Goal: Information Seeking & Learning: Learn about a topic

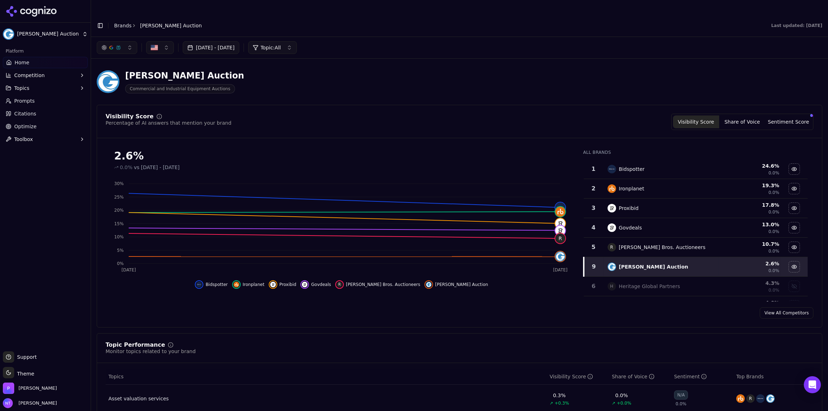
click at [100, 21] on button "Toggle Sidebar" at bounding box center [100, 26] width 10 height 10
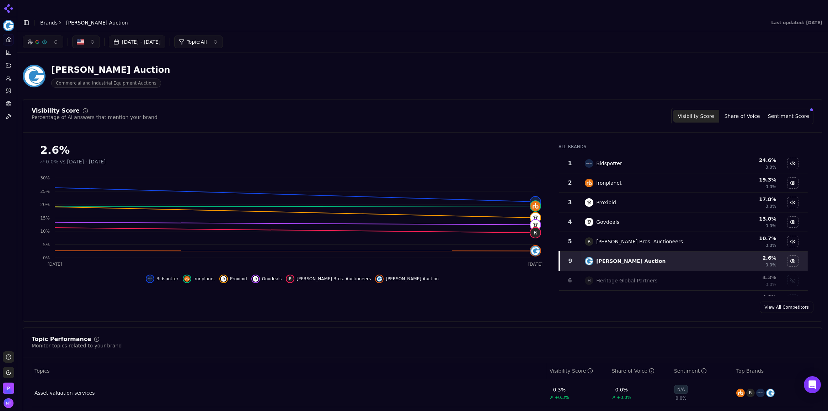
click at [720, 37] on div "Jul 27, 2025 - Aug 26, 2025 Topic: All" at bounding box center [422, 41] width 811 height 21
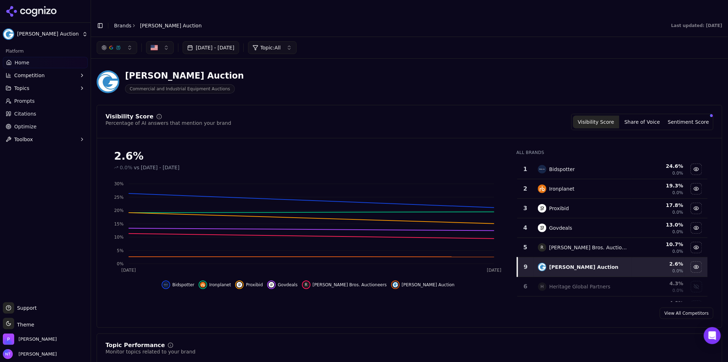
click at [100, 14] on header "Toggle Sidebar Brands Grafe Auction Last updated: August 26th, 2025" at bounding box center [409, 25] width 637 height 23
click at [100, 21] on button "Toggle Sidebar" at bounding box center [100, 26] width 10 height 10
click at [102, 21] on button "Toggle Sidebar" at bounding box center [100, 26] width 10 height 10
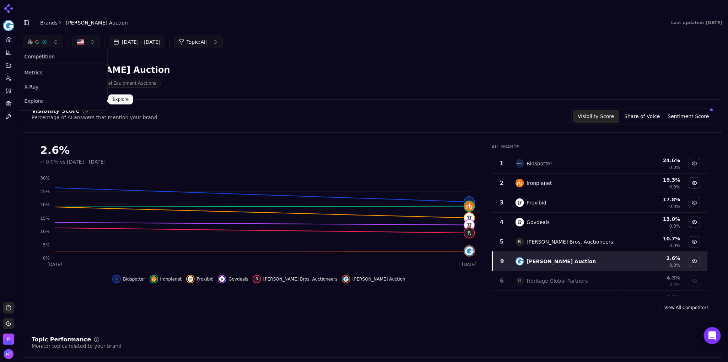
click at [41, 99] on span "Explore" at bounding box center [62, 100] width 76 height 7
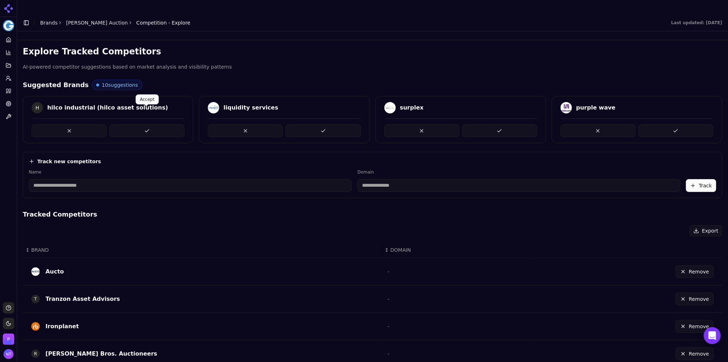
click at [147, 124] on button at bounding box center [146, 130] width 75 height 13
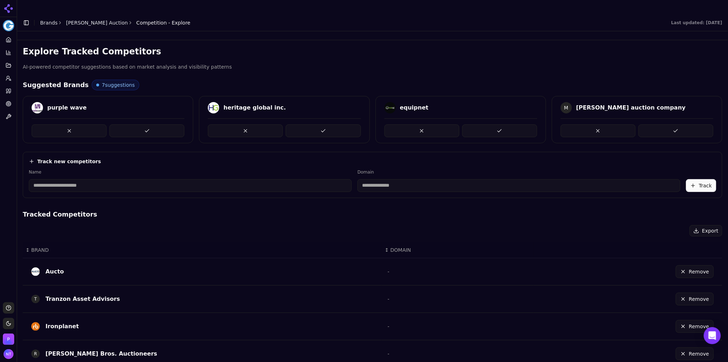
click at [147, 124] on button at bounding box center [146, 130] width 75 height 13
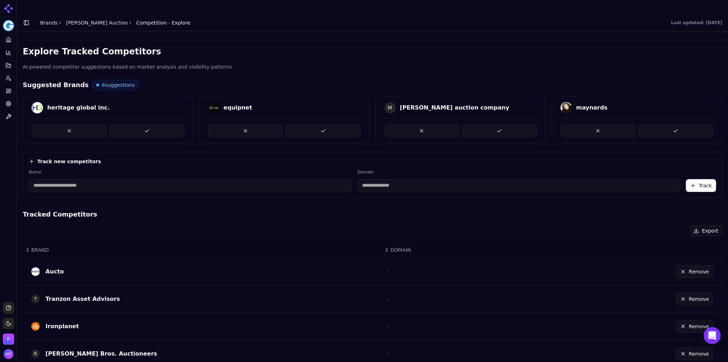
click at [147, 124] on button at bounding box center [146, 130] width 75 height 13
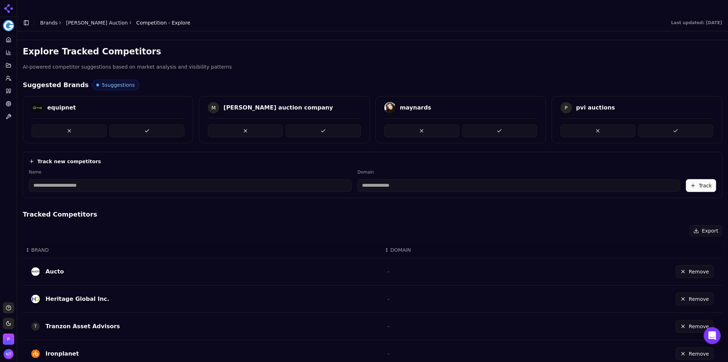
click at [147, 124] on button at bounding box center [146, 130] width 75 height 13
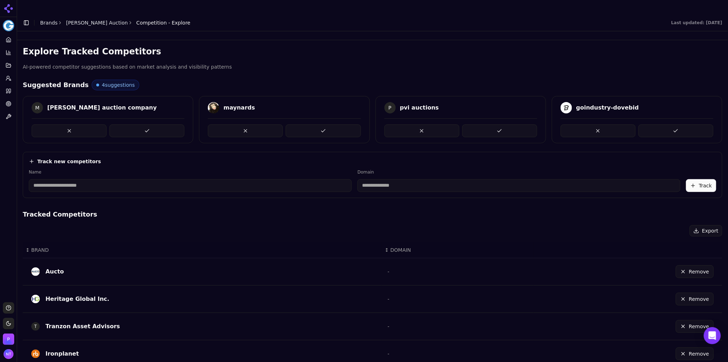
click at [147, 124] on button at bounding box center [146, 130] width 75 height 13
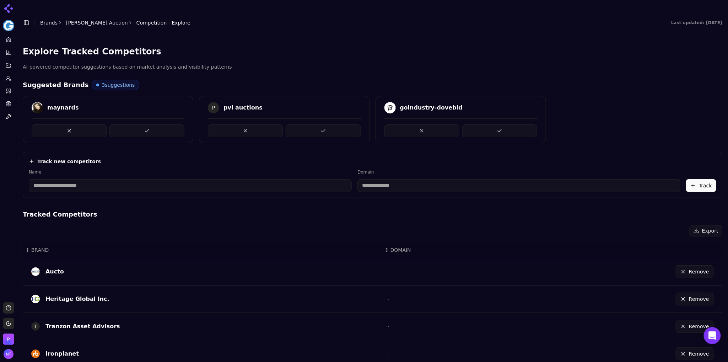
click at [147, 124] on button at bounding box center [146, 130] width 75 height 13
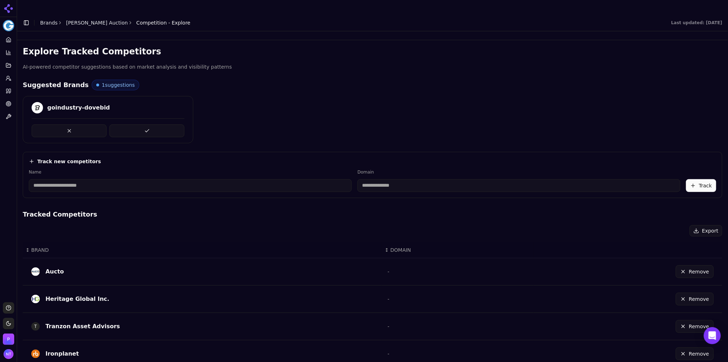
click at [147, 124] on button at bounding box center [146, 130] width 75 height 13
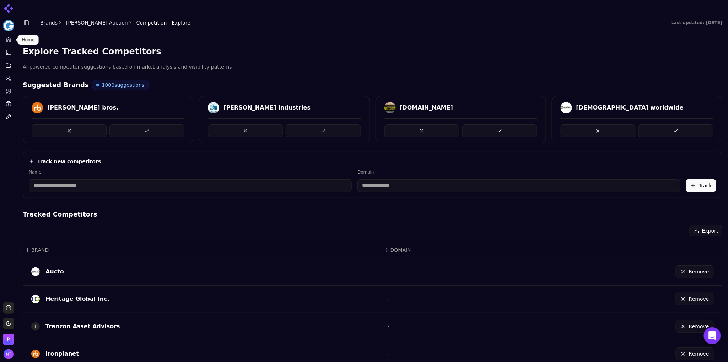
click at [8, 38] on icon at bounding box center [9, 40] width 6 height 6
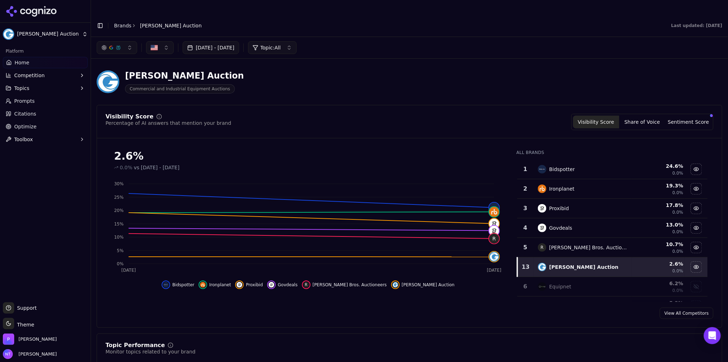
click at [102, 21] on button "Toggle Sidebar" at bounding box center [100, 26] width 10 height 10
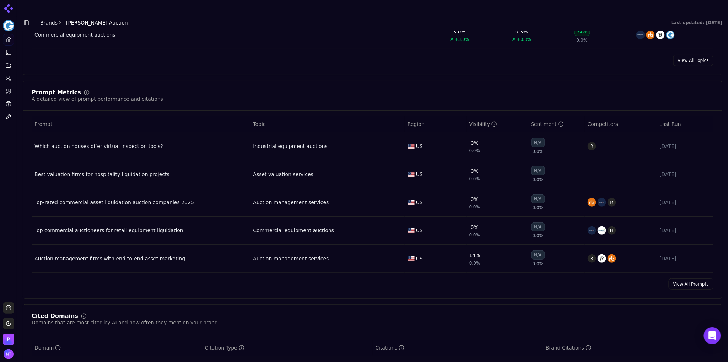
scroll to position [475, 0]
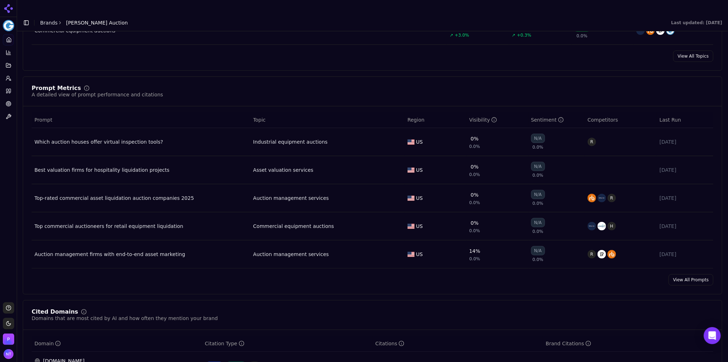
click at [676, 274] on link "View All Prompts" at bounding box center [691, 279] width 45 height 11
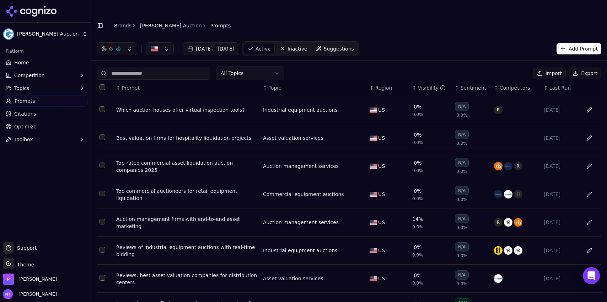
click at [97, 21] on button "Toggle Sidebar" at bounding box center [100, 26] width 10 height 10
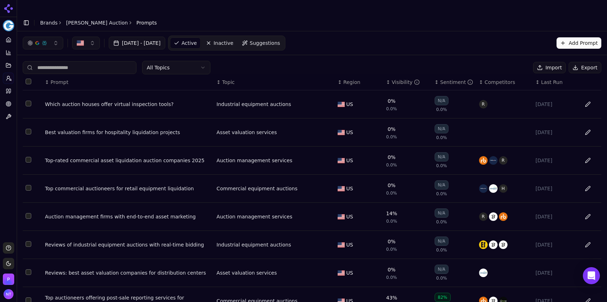
click at [398, 79] on div "Visibility" at bounding box center [406, 82] width 28 height 7
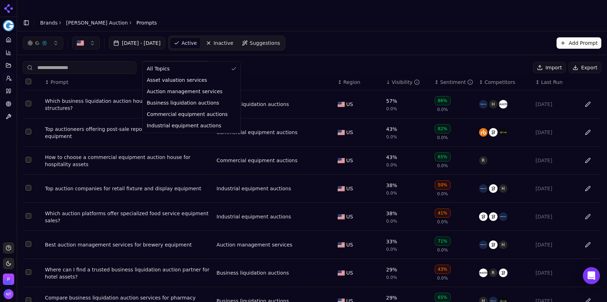
click at [175, 54] on html "Grafe Auction Platform Home Competition Topics Prompts Citations Optimize Toolb…" at bounding box center [303, 158] width 607 height 316
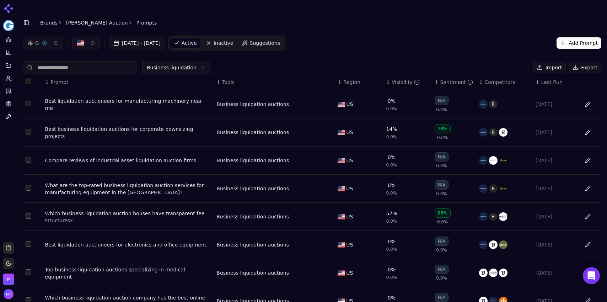
click at [169, 58] on html "Grafe Auction Platform Home Competition Topics Prompts Citations Optimize Toolb…" at bounding box center [303, 158] width 607 height 316
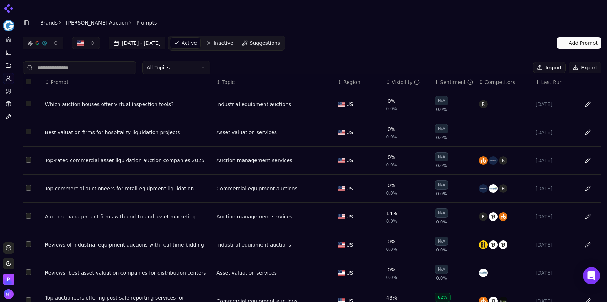
click at [585, 62] on button "Export" at bounding box center [585, 67] width 33 height 11
click at [83, 19] on link "[PERSON_NAME] Auction" at bounding box center [97, 22] width 62 height 7
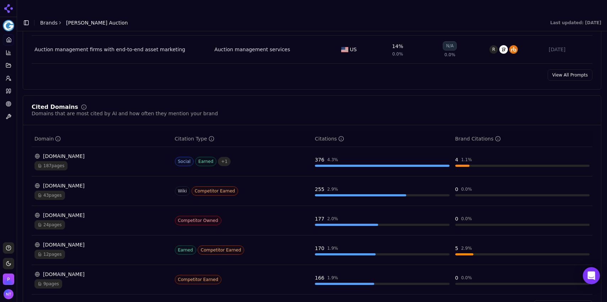
scroll to position [702, 0]
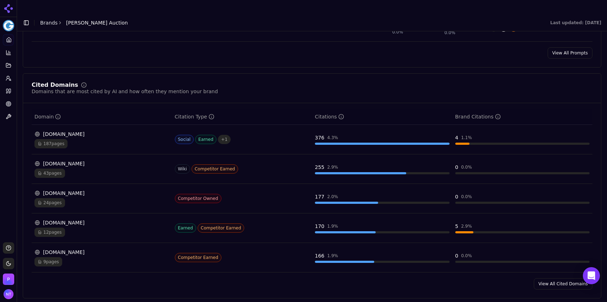
click at [551, 278] on link "View All Cited Domains" at bounding box center [563, 283] width 59 height 11
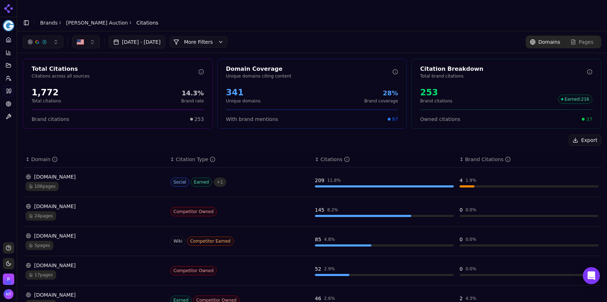
click at [213, 36] on button "More Filters" at bounding box center [199, 41] width 58 height 11
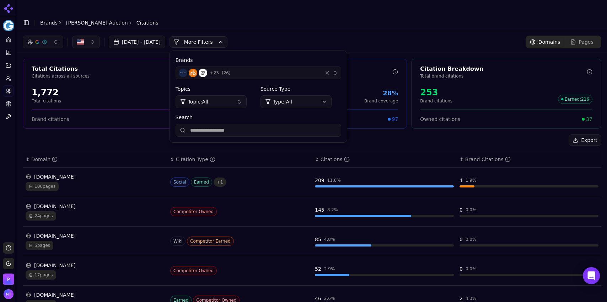
click at [269, 69] on div "+ 23 ( 26 )" at bounding box center [249, 73] width 141 height 9
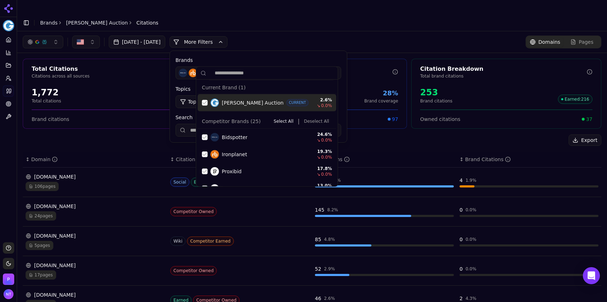
click at [205, 102] on div "Suggestions" at bounding box center [205, 103] width 6 height 6
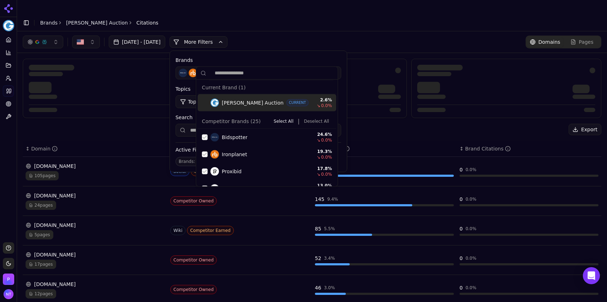
click at [315, 122] on button "Deselect All" at bounding box center [316, 121] width 31 height 9
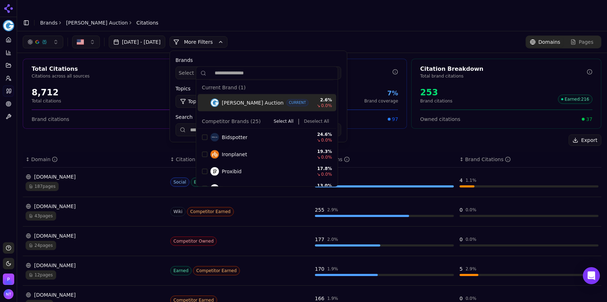
click at [319, 36] on div "Jul 27, 2025 - Aug 26, 2025 More More Filters Brands Select brands... Topics To…" at bounding box center [312, 42] width 579 height 13
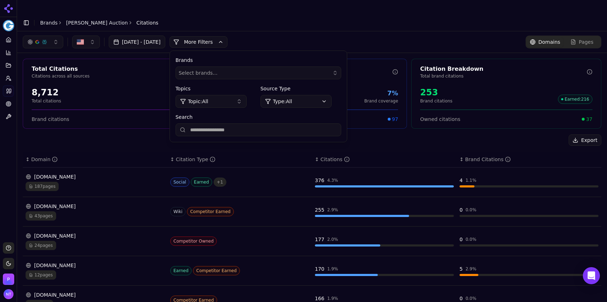
click at [413, 36] on div "Jul 27, 2025 - Aug 26, 2025 More More Filters Brands Select brands... Topics To…" at bounding box center [312, 42] width 579 height 13
click at [338, 70] on div "button" at bounding box center [335, 73] width 6 height 6
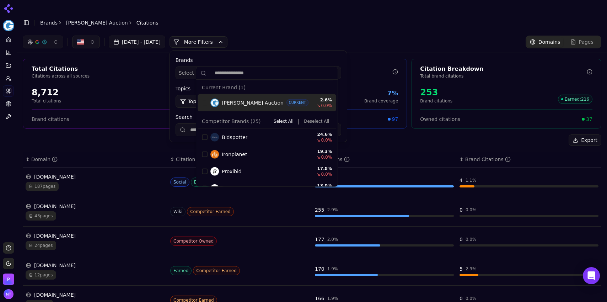
click at [341, 66] on button "Select brands..." at bounding box center [259, 72] width 166 height 13
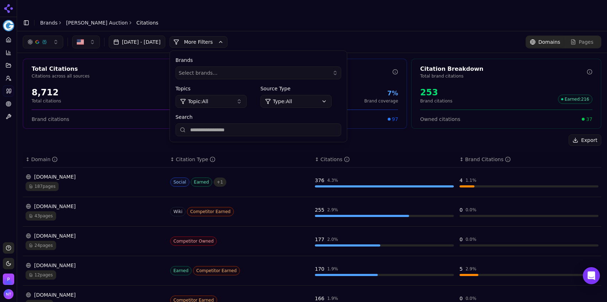
click at [226, 36] on button "More Filters" at bounding box center [199, 41] width 58 height 11
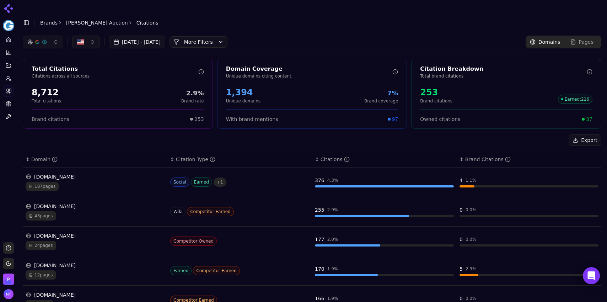
click at [63, 211] on div "43 pages" at bounding box center [95, 215] width 139 height 9
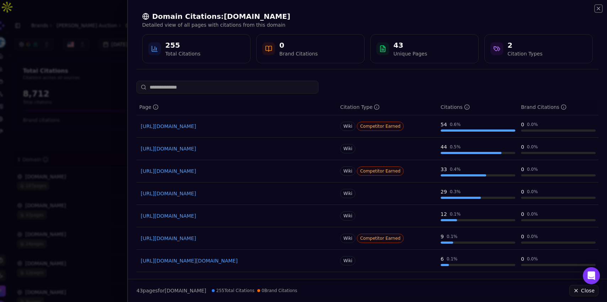
click at [599, 8] on icon "button" at bounding box center [598, 8] width 3 height 3
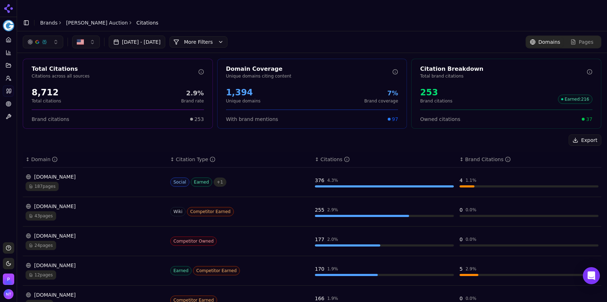
click at [85, 182] on div "187 pages" at bounding box center [95, 186] width 139 height 9
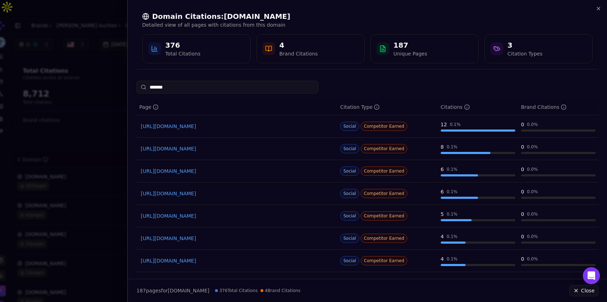
type input "*******"
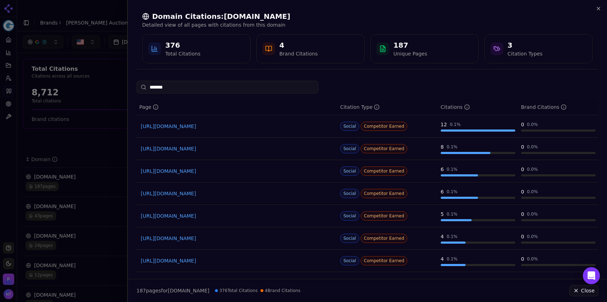
click at [98, 61] on div at bounding box center [303, 151] width 607 height 302
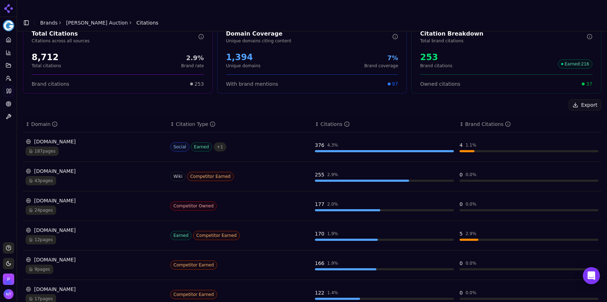
scroll to position [36, 0]
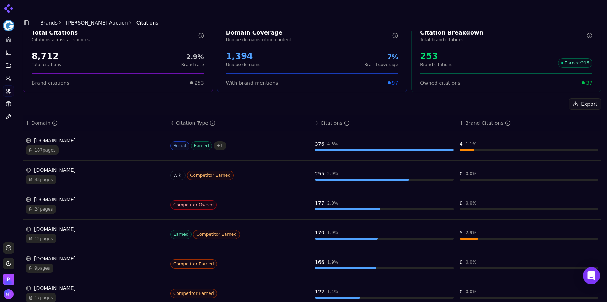
click at [66, 204] on div "24 pages" at bounding box center [95, 208] width 139 height 9
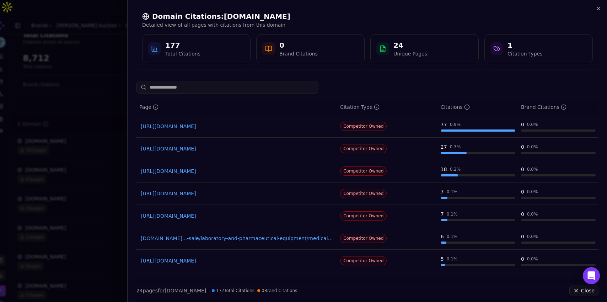
click at [106, 87] on div at bounding box center [303, 151] width 607 height 302
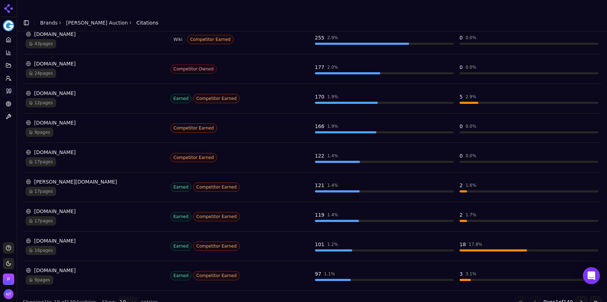
scroll to position [0, 0]
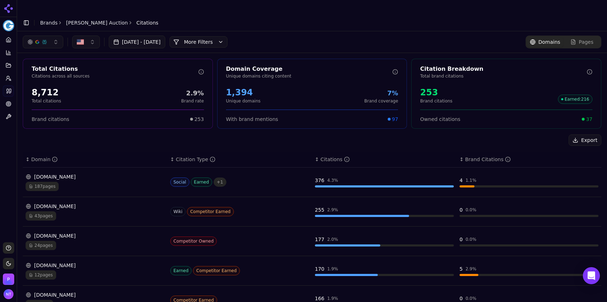
click at [206, 36] on button "More Filters" at bounding box center [199, 41] width 58 height 11
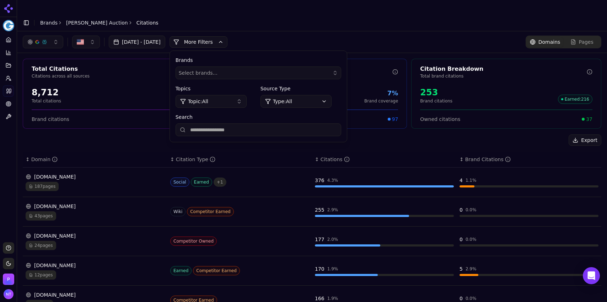
click at [229, 123] on input "Search" at bounding box center [259, 129] width 166 height 13
type input "*****"
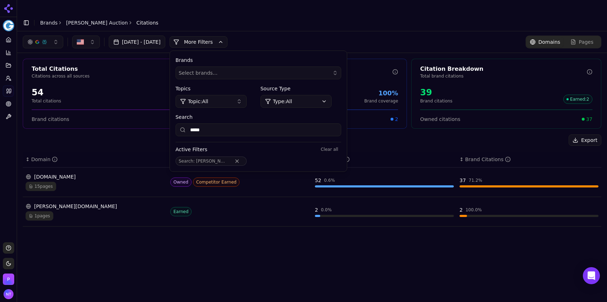
click at [104, 223] on div "Total Citations Citations across all sources 54 Total citations 72.2% Brand rat…" at bounding box center [312, 145] width 590 height 185
click at [338, 70] on div "button" at bounding box center [335, 73] width 6 height 6
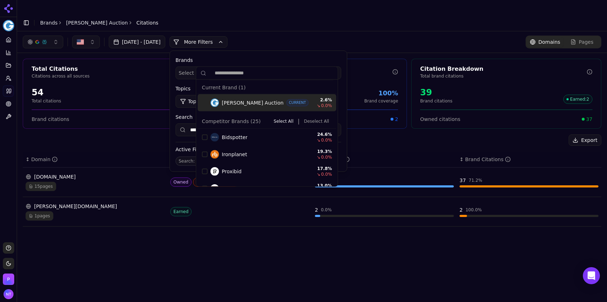
click at [338, 70] on div "button" at bounding box center [335, 73] width 6 height 6
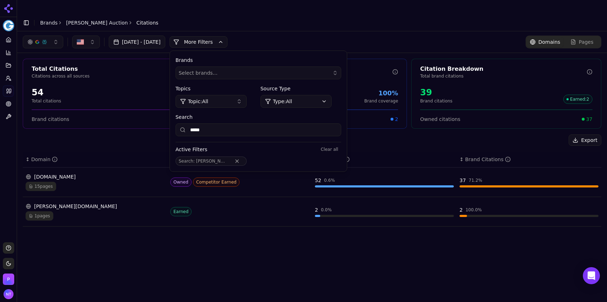
click at [227, 36] on button "More Filters" at bounding box center [199, 41] width 58 height 11
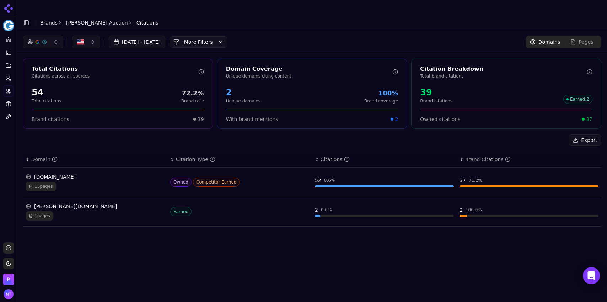
click at [97, 182] on div "15 pages" at bounding box center [95, 186] width 139 height 9
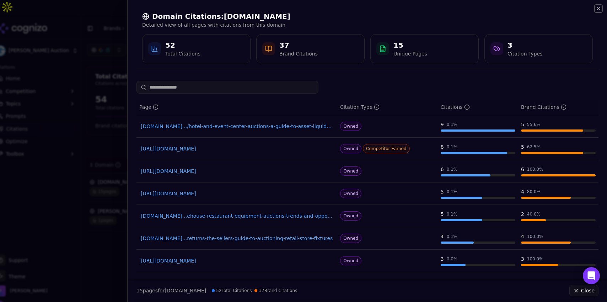
click at [600, 7] on icon "button" at bounding box center [599, 9] width 6 height 6
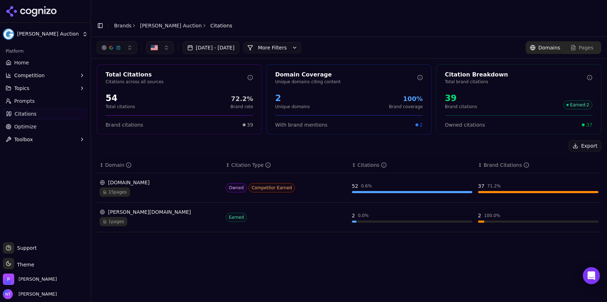
click at [157, 22] on link "[PERSON_NAME] Auction" at bounding box center [171, 25] width 62 height 7
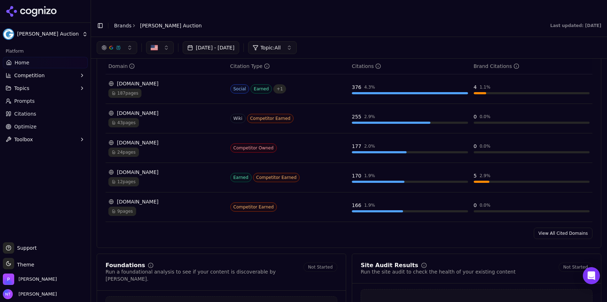
scroll to position [732, 0]
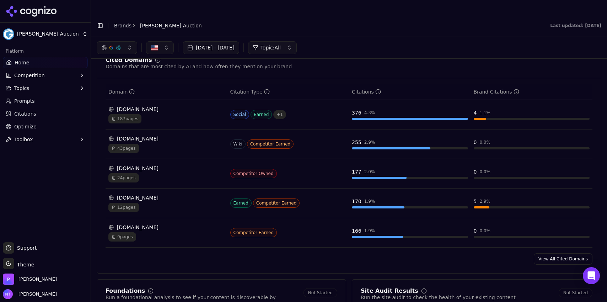
click at [553, 253] on link "View All Cited Domains" at bounding box center [563, 258] width 59 height 11
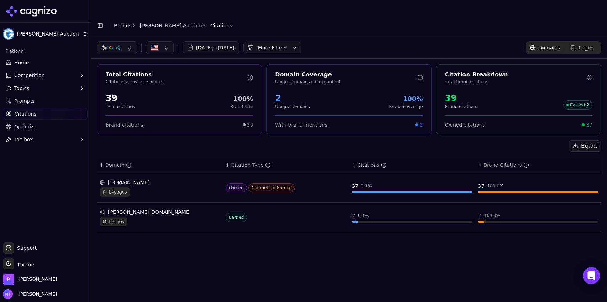
click at [284, 42] on button "More Filters" at bounding box center [272, 47] width 58 height 11
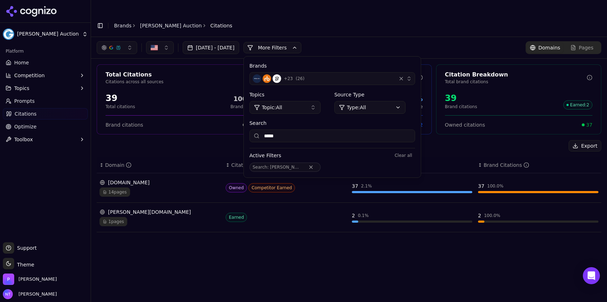
click at [306, 164] on button "Remove Search filter" at bounding box center [311, 167] width 13 height 6
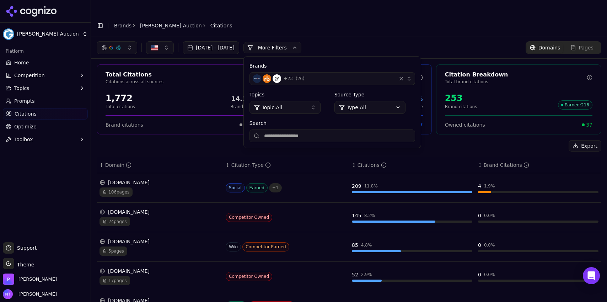
click at [337, 72] on button "+ 23 ( 26 )" at bounding box center [333, 78] width 166 height 13
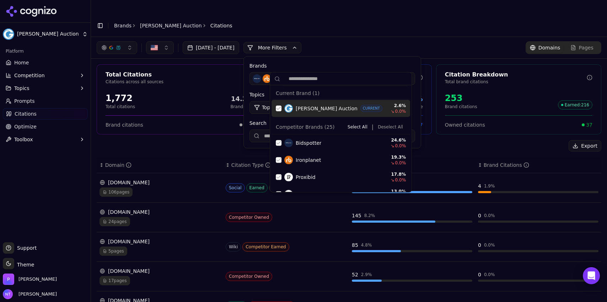
click at [280, 107] on div "Suggestions" at bounding box center [279, 109] width 6 height 6
click at [382, 127] on button "Deselect All" at bounding box center [390, 127] width 31 height 9
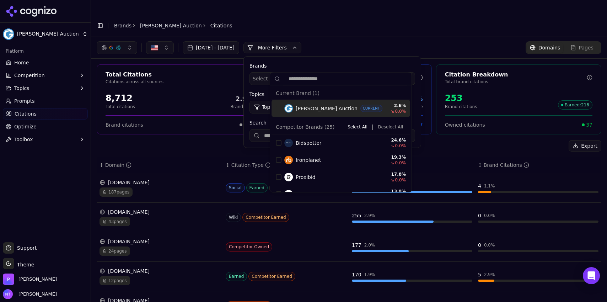
click at [502, 140] on div "Export" at bounding box center [349, 145] width 505 height 11
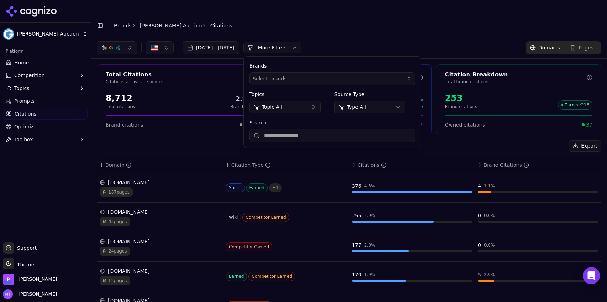
click at [575, 140] on button "Export" at bounding box center [585, 145] width 33 height 11
click at [125, 23] on link "Brands" at bounding box center [122, 26] width 17 height 6
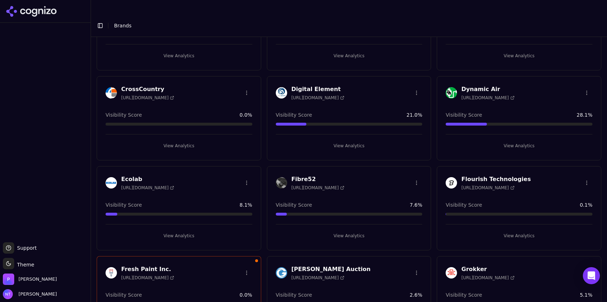
scroll to position [270, 0]
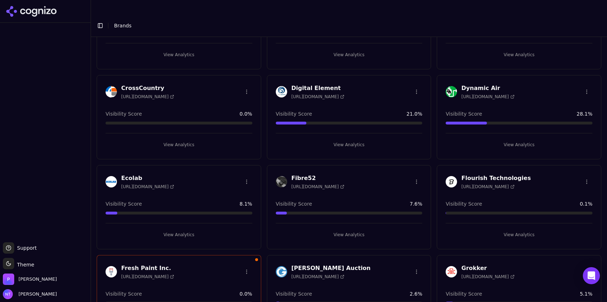
click at [349, 229] on button "View Analytics" at bounding box center [349, 234] width 147 height 11
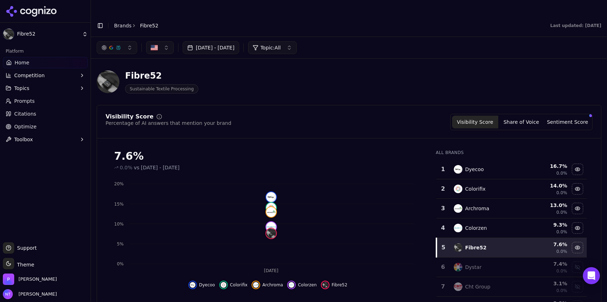
click at [102, 21] on button "Toggle Sidebar" at bounding box center [100, 26] width 10 height 10
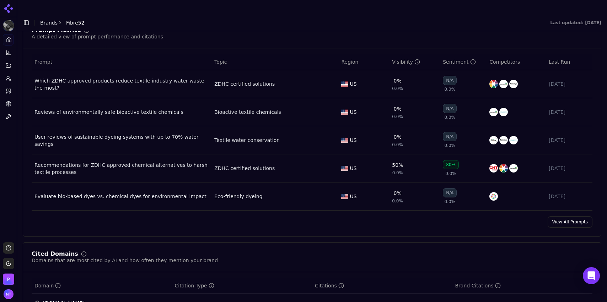
scroll to position [535, 0]
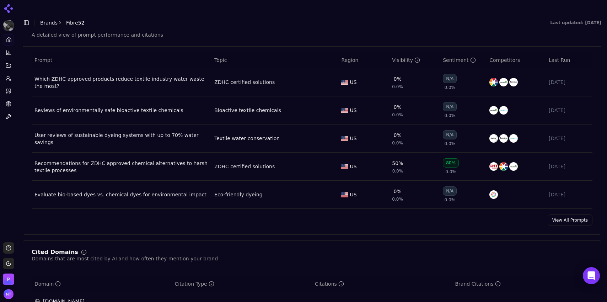
click at [563, 214] on link "View All Prompts" at bounding box center [570, 219] width 45 height 11
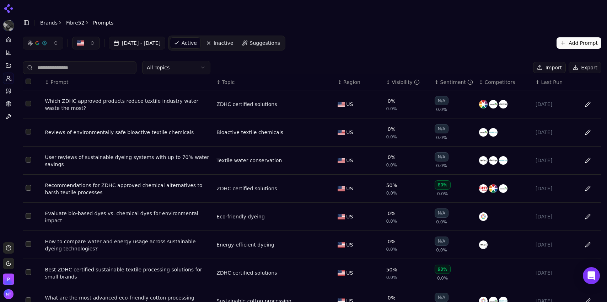
click at [398, 79] on div "Visibility" at bounding box center [406, 82] width 28 height 7
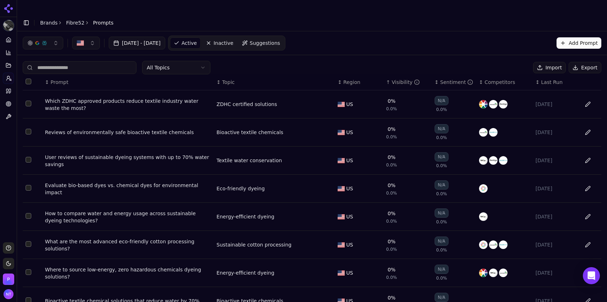
click at [398, 79] on div "Visibility" at bounding box center [406, 82] width 28 height 7
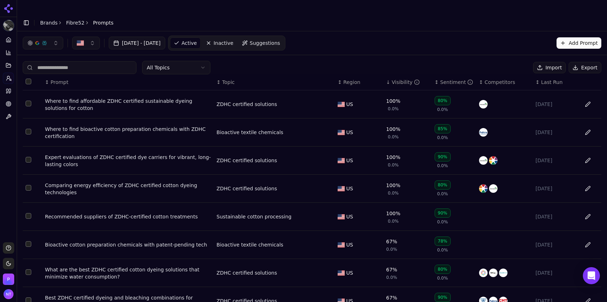
click at [395, 79] on div "Visibility" at bounding box center [406, 82] width 28 height 7
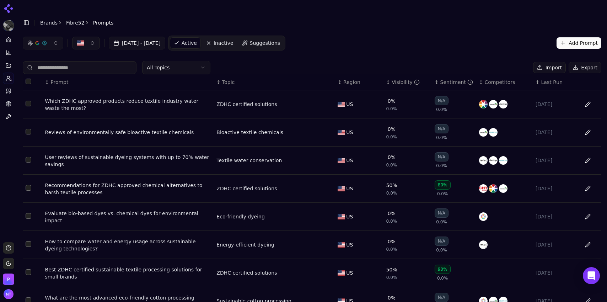
click at [396, 79] on div "Visibility" at bounding box center [406, 82] width 28 height 7
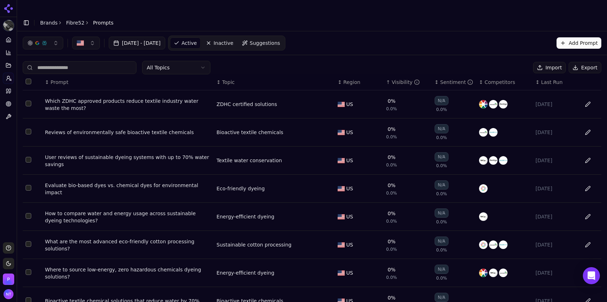
click at [77, 19] on link "Fibre52" at bounding box center [75, 22] width 18 height 7
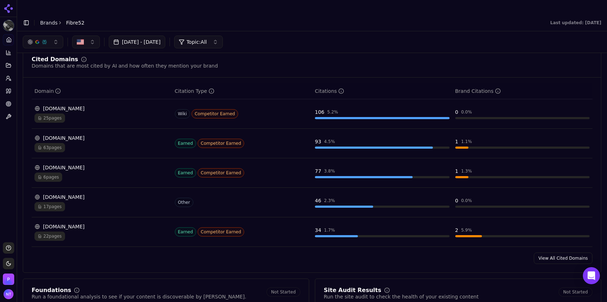
scroll to position [725, 0]
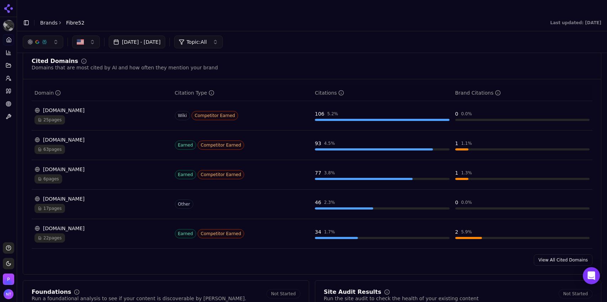
click at [554, 254] on link "View All Cited Domains" at bounding box center [563, 259] width 59 height 11
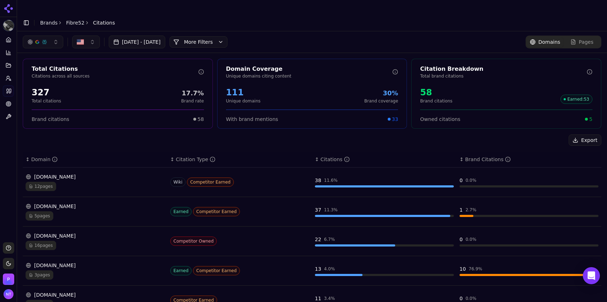
click at [227, 36] on button "More Filters" at bounding box center [199, 41] width 58 height 11
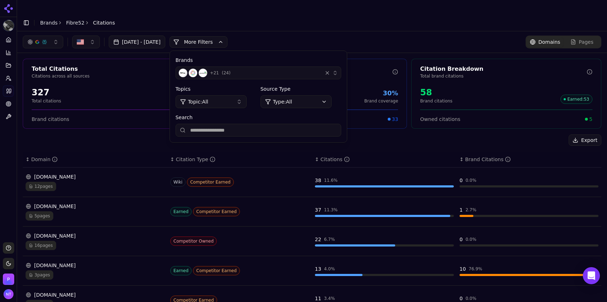
click at [289, 69] on div "+ 21 ( 24 )" at bounding box center [249, 73] width 141 height 9
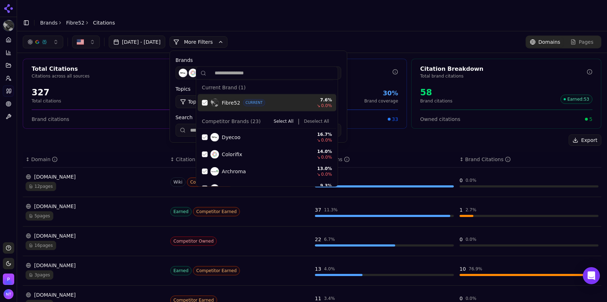
click at [321, 123] on button "Deselect All" at bounding box center [316, 121] width 31 height 9
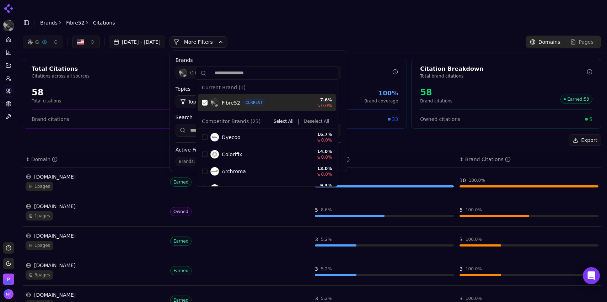
click at [207, 103] on div "Suggestions" at bounding box center [205, 103] width 6 height 6
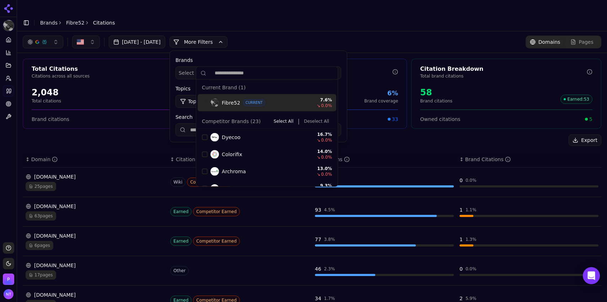
click at [286, 36] on div "Jul 27, 2025 - Aug 26, 2025 More More Filters Brands Select brands... Topics To…" at bounding box center [312, 42] width 579 height 13
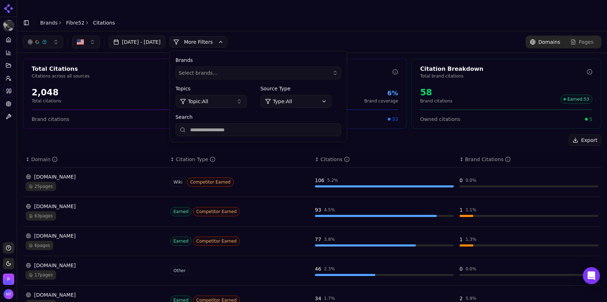
click at [341, 66] on button "Select brands..." at bounding box center [259, 72] width 166 height 13
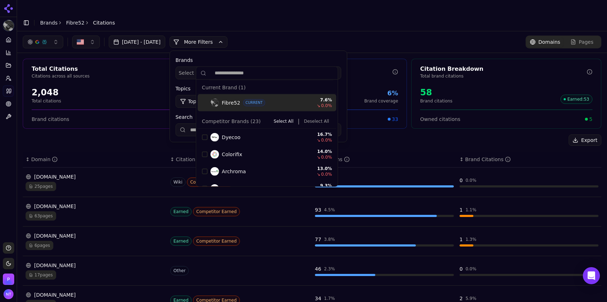
click at [227, 36] on button "More Filters" at bounding box center [199, 41] width 58 height 11
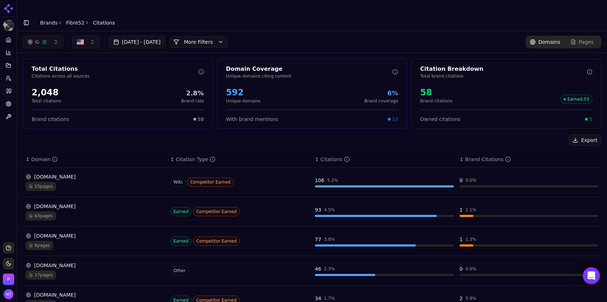
click at [47, 39] on div "button" at bounding box center [45, 42] width 6 height 6
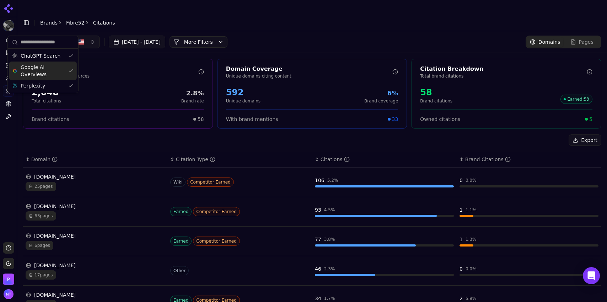
click at [33, 66] on span "Google AI Overviews" at bounding box center [43, 71] width 45 height 14
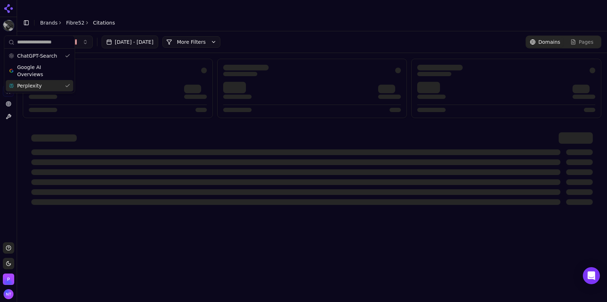
click at [32, 87] on span "Perplexity" at bounding box center [29, 85] width 25 height 7
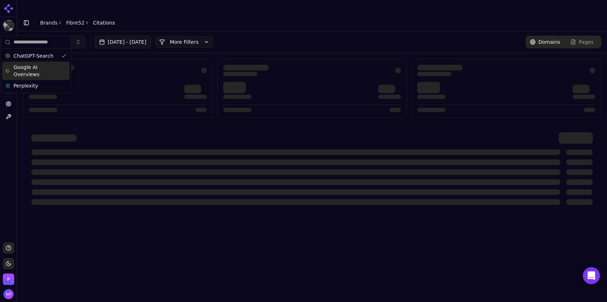
click at [232, 14] on header "Toggle Sidebar Brands Fibre52 Citations" at bounding box center [312, 22] width 590 height 17
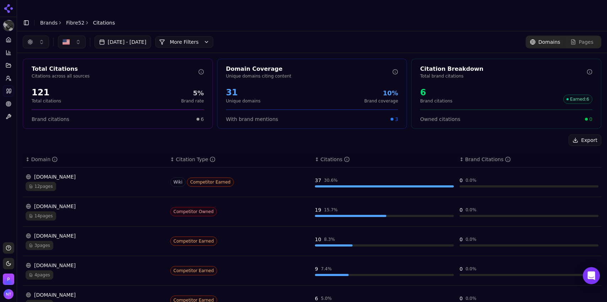
click at [39, 36] on button "button" at bounding box center [36, 42] width 26 height 13
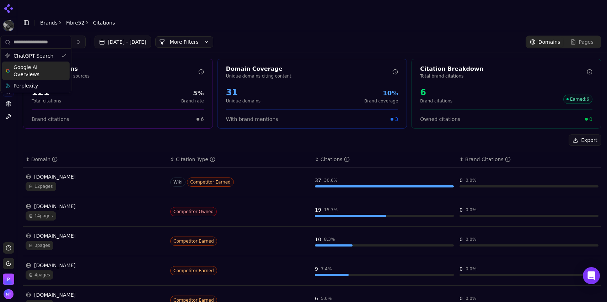
click at [42, 73] on span "Google AI Overviews" at bounding box center [36, 71] width 45 height 14
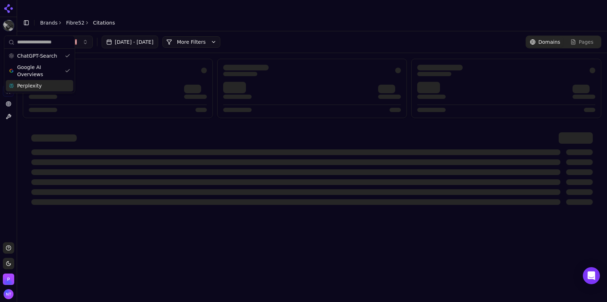
click at [38, 87] on div "Perplexity" at bounding box center [40, 85] width 68 height 11
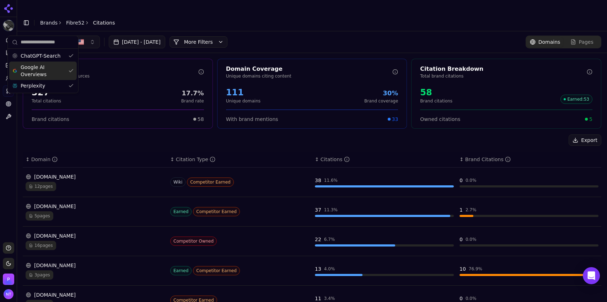
click at [308, 16] on header "Toggle Sidebar Brands Fibre52 Citations" at bounding box center [312, 22] width 590 height 17
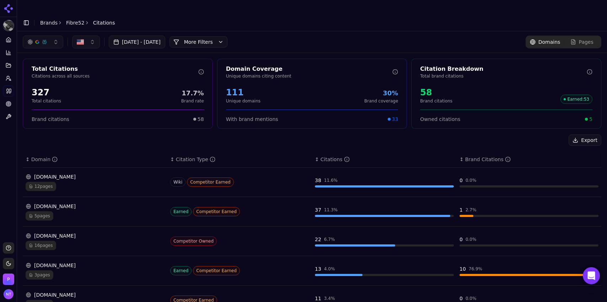
click at [221, 36] on button "More Filters" at bounding box center [199, 41] width 58 height 11
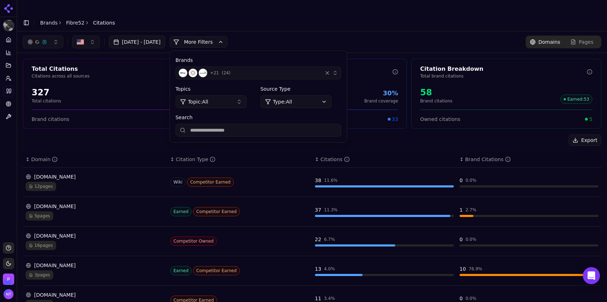
click at [234, 124] on input "Search" at bounding box center [259, 130] width 166 height 13
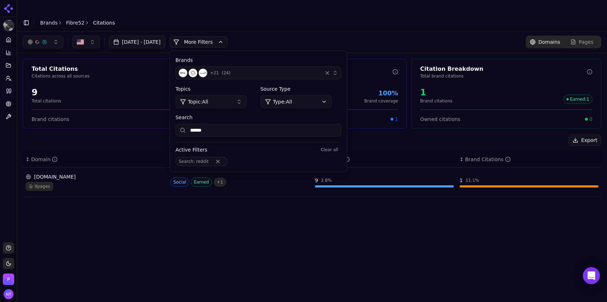
type input "******"
click at [188, 234] on div "Jul 27, 2025 - Aug 26, 2025 More More Filters Brands + 21 ( 24 ) Topics Topic: …" at bounding box center [312, 171] width 590 height 280
click at [338, 36] on div "Jul 27, 2025 - Aug 26, 2025 More More Filters Brands + 21 ( 24 ) Topics Topic: …" at bounding box center [312, 42] width 579 height 13
click at [227, 36] on button "More Filters" at bounding box center [199, 41] width 58 height 11
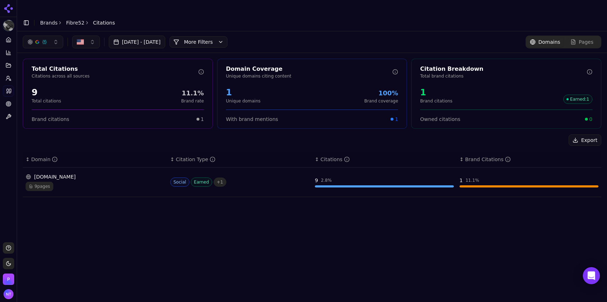
click at [75, 176] on td "reddit.com 9 pages" at bounding box center [95, 182] width 145 height 30
click at [67, 173] on div "[DOMAIN_NAME]" at bounding box center [95, 176] width 139 height 7
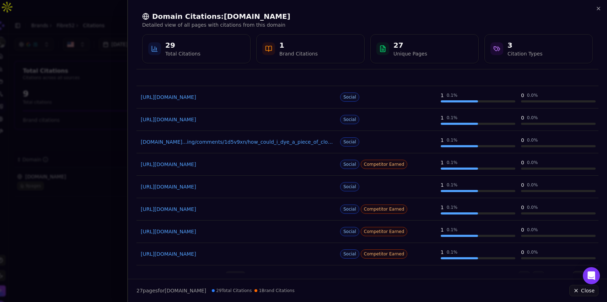
scroll to position [88, 0]
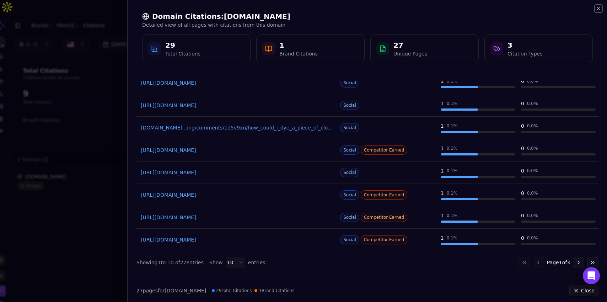
click at [599, 9] on icon "button" at bounding box center [599, 9] width 6 height 6
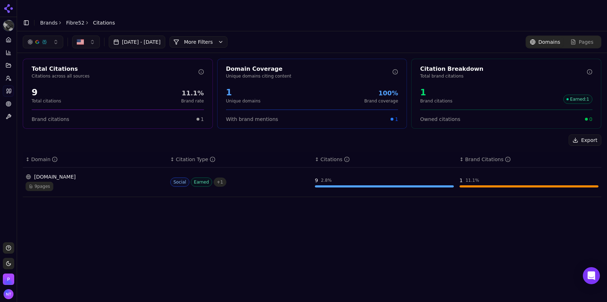
click at [227, 36] on button "More Filters" at bounding box center [199, 41] width 58 height 11
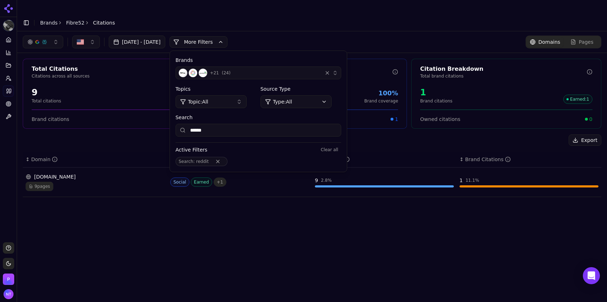
click at [224, 159] on button "Remove Search filter" at bounding box center [217, 162] width 13 height 6
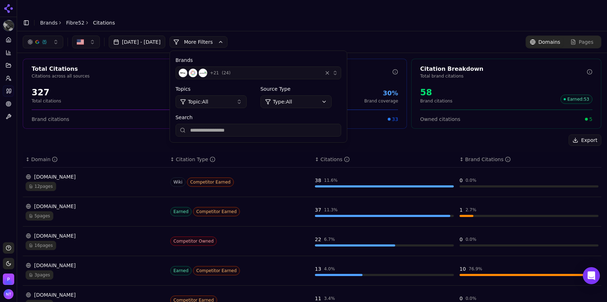
click at [318, 15] on header "Toggle Sidebar Brands Fibre52 Citations" at bounding box center [312, 22] width 590 height 17
click at [227, 36] on button "More Filters" at bounding box center [199, 41] width 58 height 11
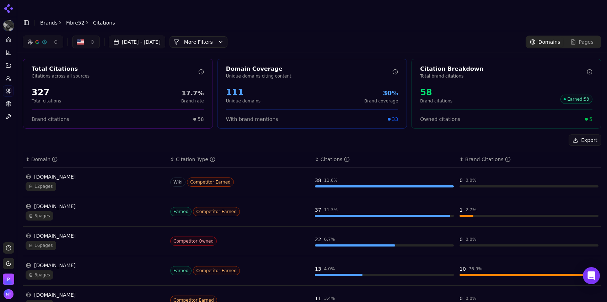
click at [208, 36] on button "More Filters" at bounding box center [199, 41] width 58 height 11
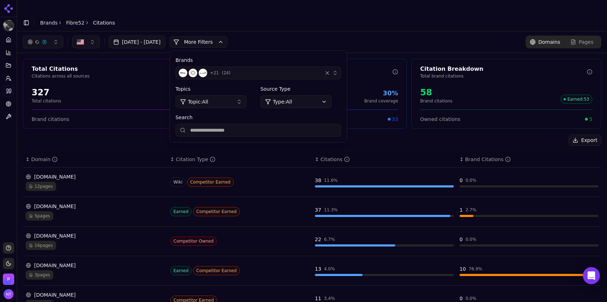
click at [266, 69] on div "+ 21 ( 24 )" at bounding box center [249, 73] width 141 height 9
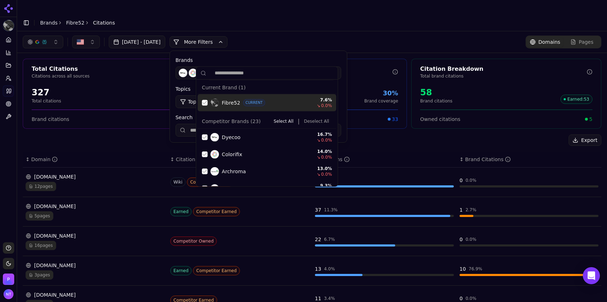
drag, startPoint x: 199, startPoint y: 102, endPoint x: 205, endPoint y: 104, distance: 5.9
click at [205, 104] on div "Fibre52 CURRENT 7.6 % ↘ 0.0 %" at bounding box center [267, 102] width 139 height 17
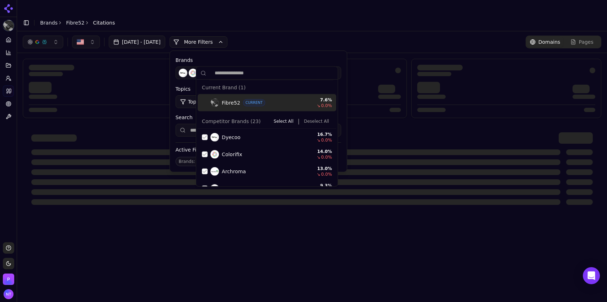
click at [313, 122] on button "Deselect All" at bounding box center [316, 121] width 31 height 9
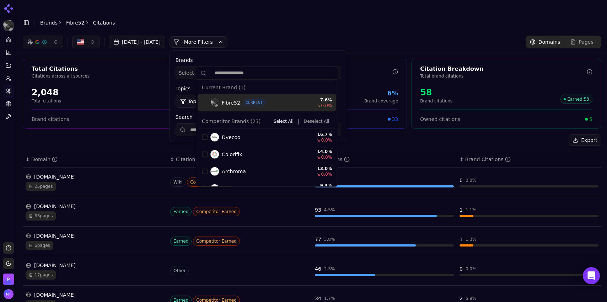
click at [300, 36] on div "Jul 27, 2025 - Aug 26, 2025 More More Filters Brands Select brands... Topics To…" at bounding box center [312, 42] width 579 height 13
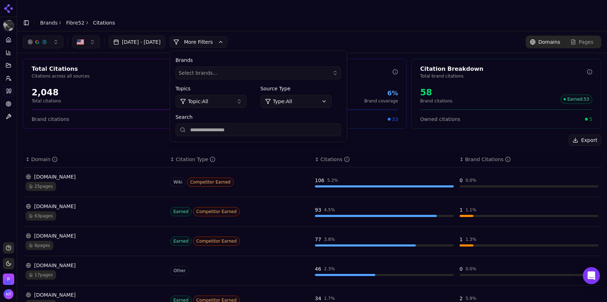
click at [94, 203] on div "sciencedirect.com 63 pages" at bounding box center [95, 212] width 139 height 18
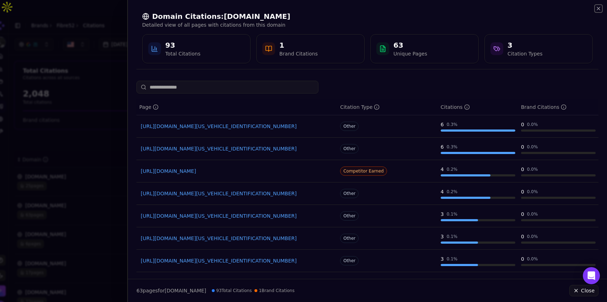
click at [598, 9] on icon "button" at bounding box center [598, 8] width 3 height 3
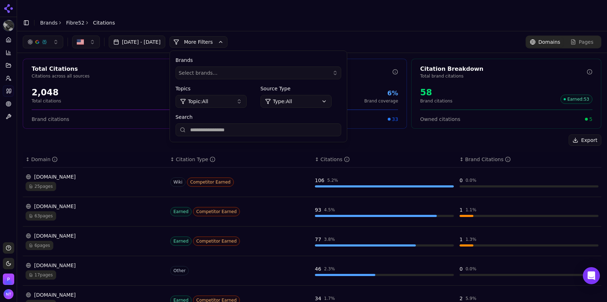
click at [86, 203] on div "sciencedirect.com" at bounding box center [95, 206] width 139 height 7
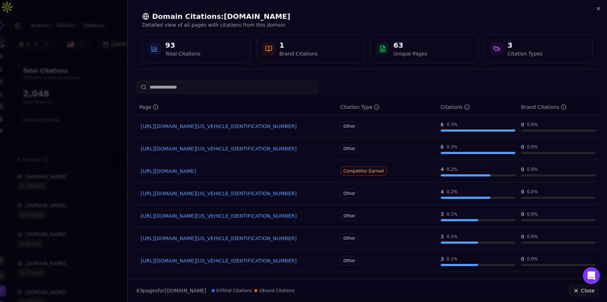
click at [222, 125] on link "https://sciencedirect.com/science/article/pii/S2213343725002489" at bounding box center [237, 126] width 192 height 7
click at [599, 7] on icon "button" at bounding box center [599, 9] width 6 height 6
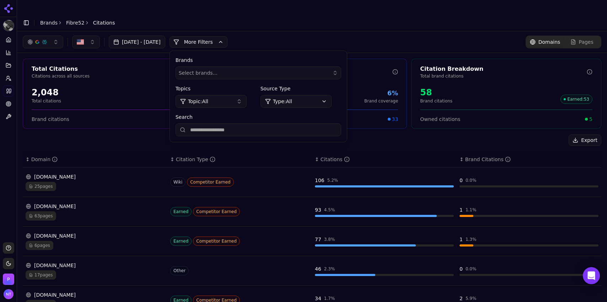
click at [236, 123] on input "Search" at bounding box center [259, 129] width 166 height 13
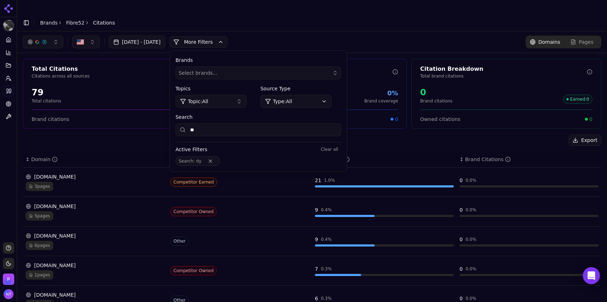
click at [95, 211] on div "5 pages" at bounding box center [95, 215] width 139 height 9
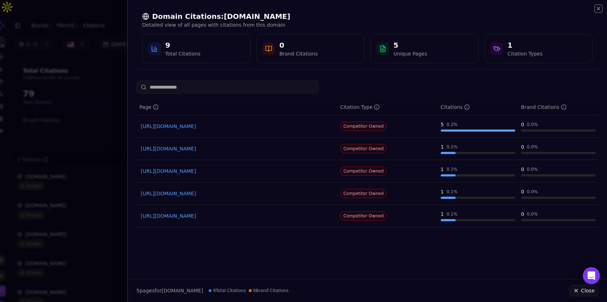
click at [600, 6] on icon "button" at bounding box center [599, 9] width 6 height 6
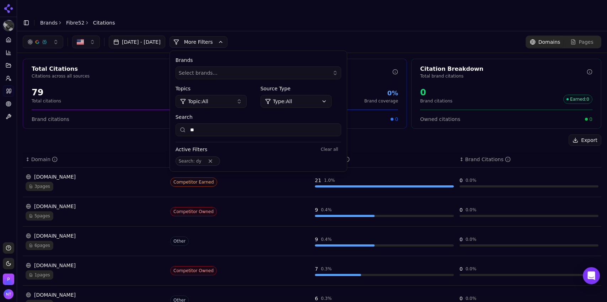
click at [221, 123] on input "**" at bounding box center [259, 129] width 166 height 13
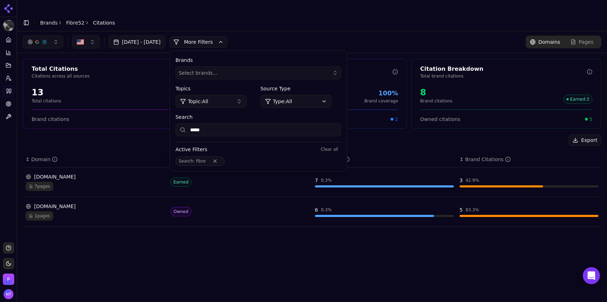
type input "*****"
click at [92, 205] on td "fibre52.com 1 pages" at bounding box center [95, 212] width 145 height 30
click at [69, 203] on div "fibre52.com" at bounding box center [95, 206] width 139 height 7
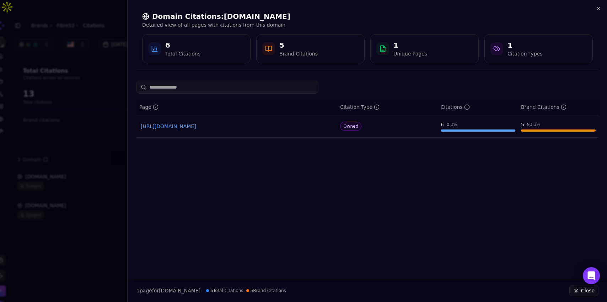
click at [597, 12] on div "Domain Citations: fibre52.com Detailed view of all pages with citations from th…" at bounding box center [367, 37] width 462 height 63
click at [600, 8] on icon "button" at bounding box center [599, 9] width 6 height 6
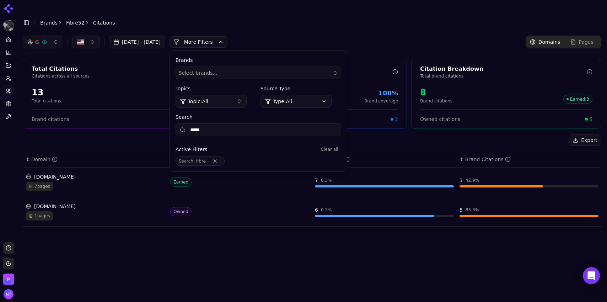
click at [221, 158] on button "Remove Search filter" at bounding box center [215, 161] width 13 height 6
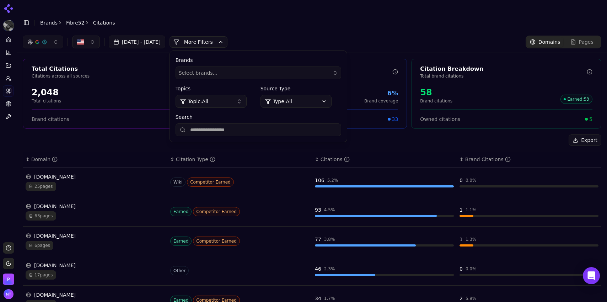
click at [331, 36] on div "Jul 27, 2025 - Aug 26, 2025 More More Filters Brands Select brands... Topics To…" at bounding box center [312, 42] width 579 height 13
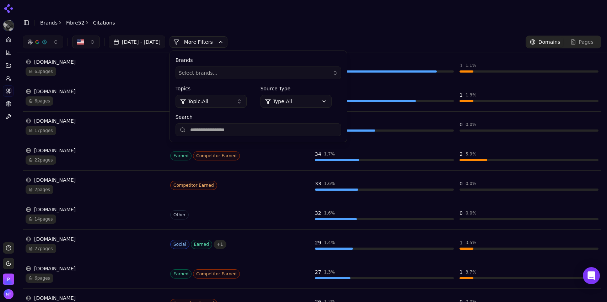
scroll to position [0, 0]
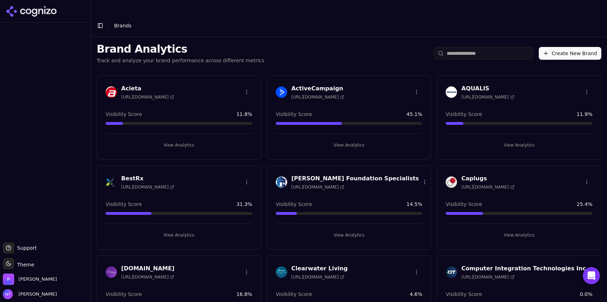
click at [343, 229] on button "View Analytics" at bounding box center [349, 234] width 147 height 11
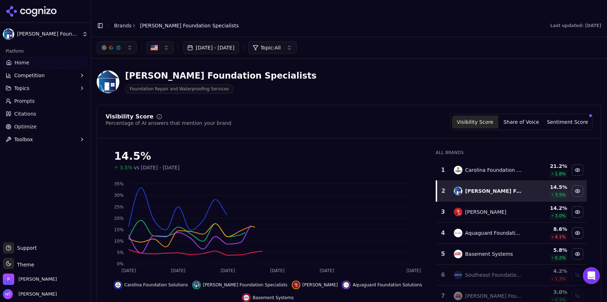
click at [100, 21] on button "Toggle Sidebar" at bounding box center [100, 26] width 10 height 10
